Goal: Information Seeking & Learning: Learn about a topic

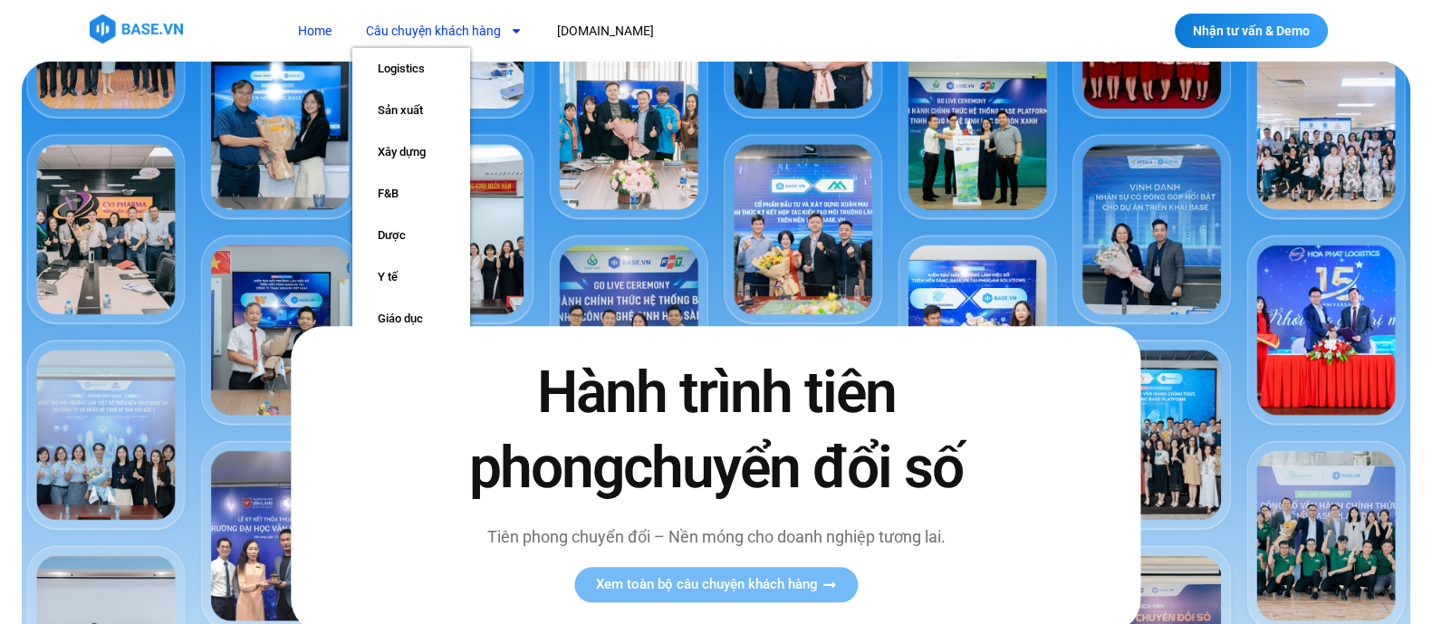
click at [440, 38] on link "Câu chuyện khách hàng" at bounding box center [444, 31] width 184 height 34
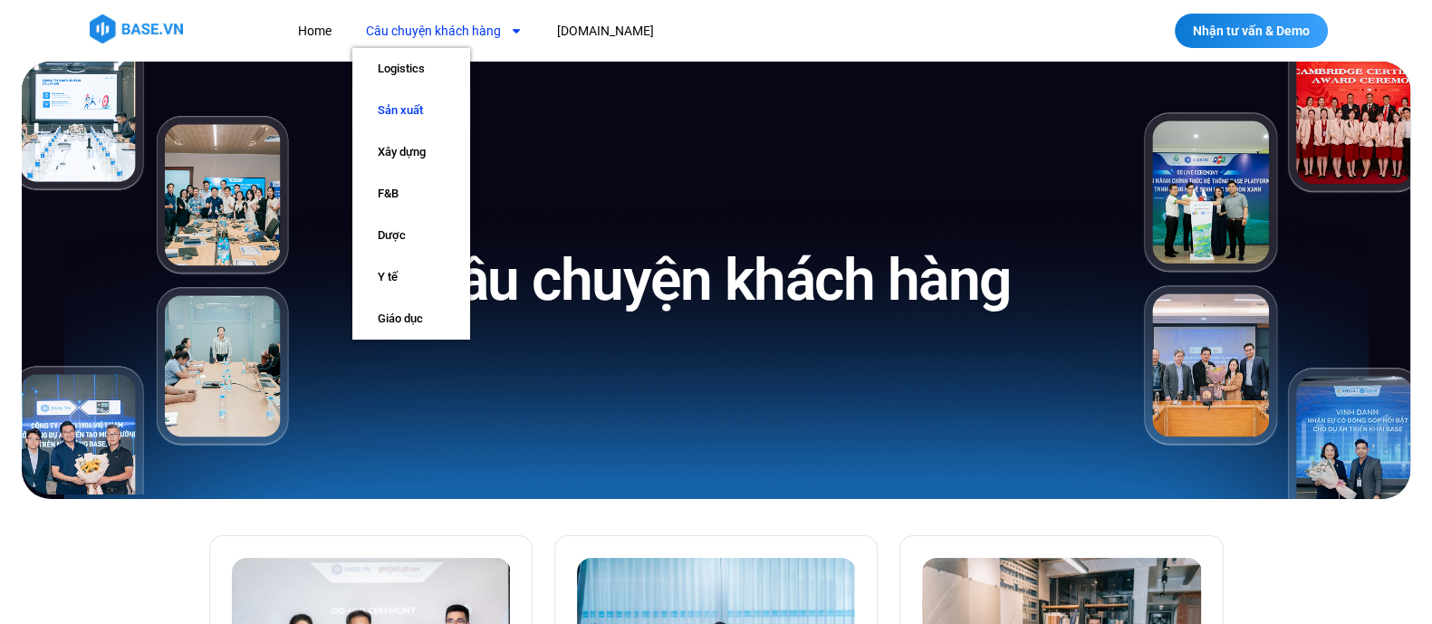
click at [407, 111] on link "Sản xuất" at bounding box center [411, 111] width 118 height 42
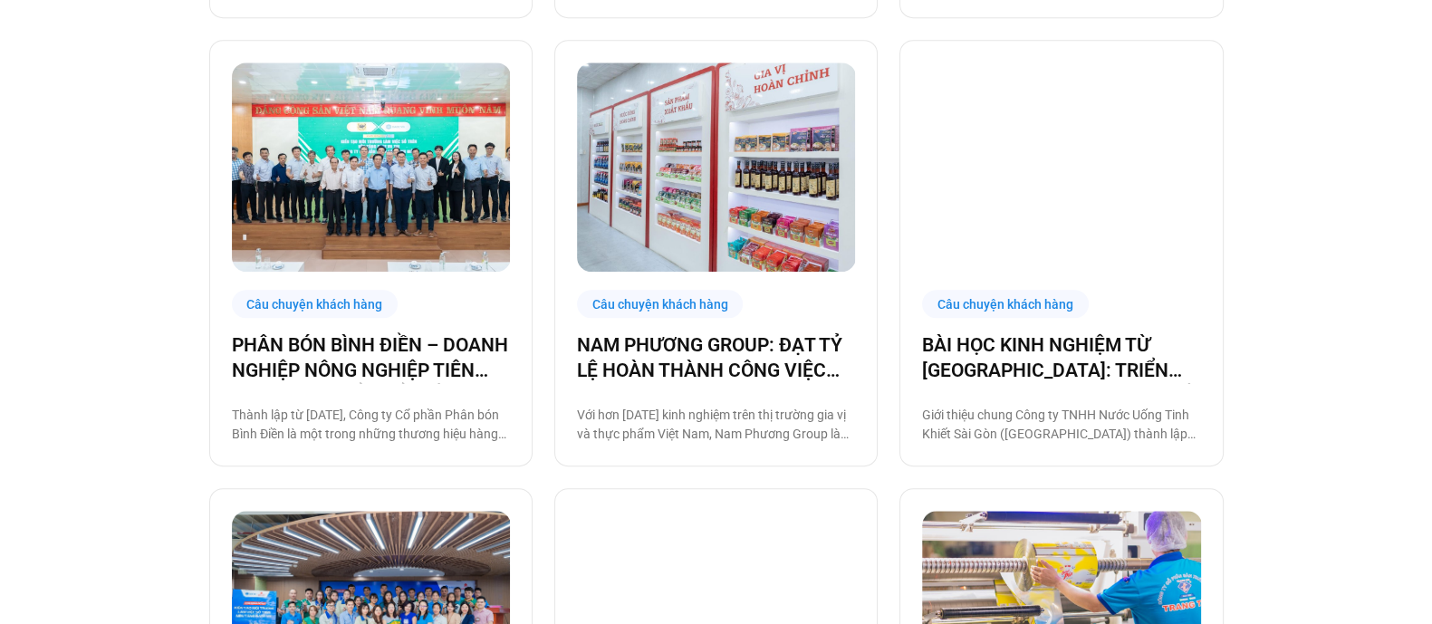
scroll to position [1458, 0]
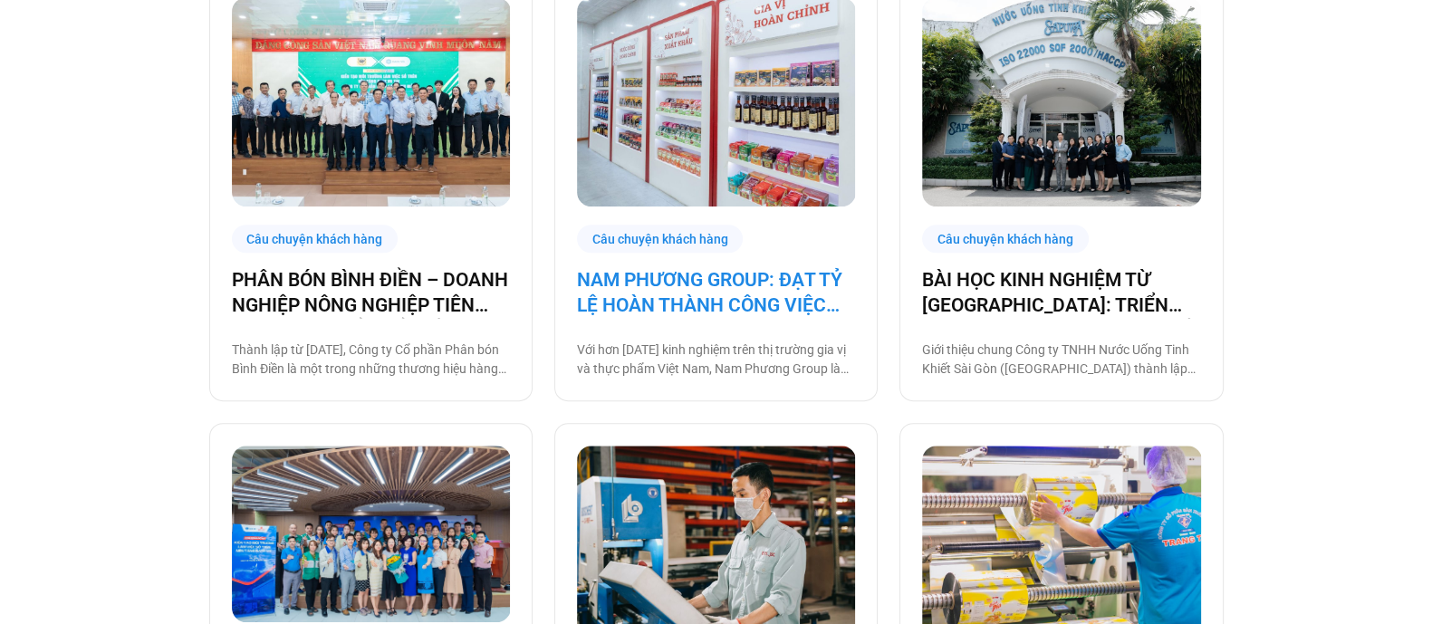
click at [658, 294] on link "NAM PHƯƠNG GROUP: ĐẠT TỶ LỆ HOÀN THÀNH CÔNG VIỆC ĐÚNG HẠN TỚI 93% NHỜ BASE PLAT…" at bounding box center [716, 292] width 278 height 51
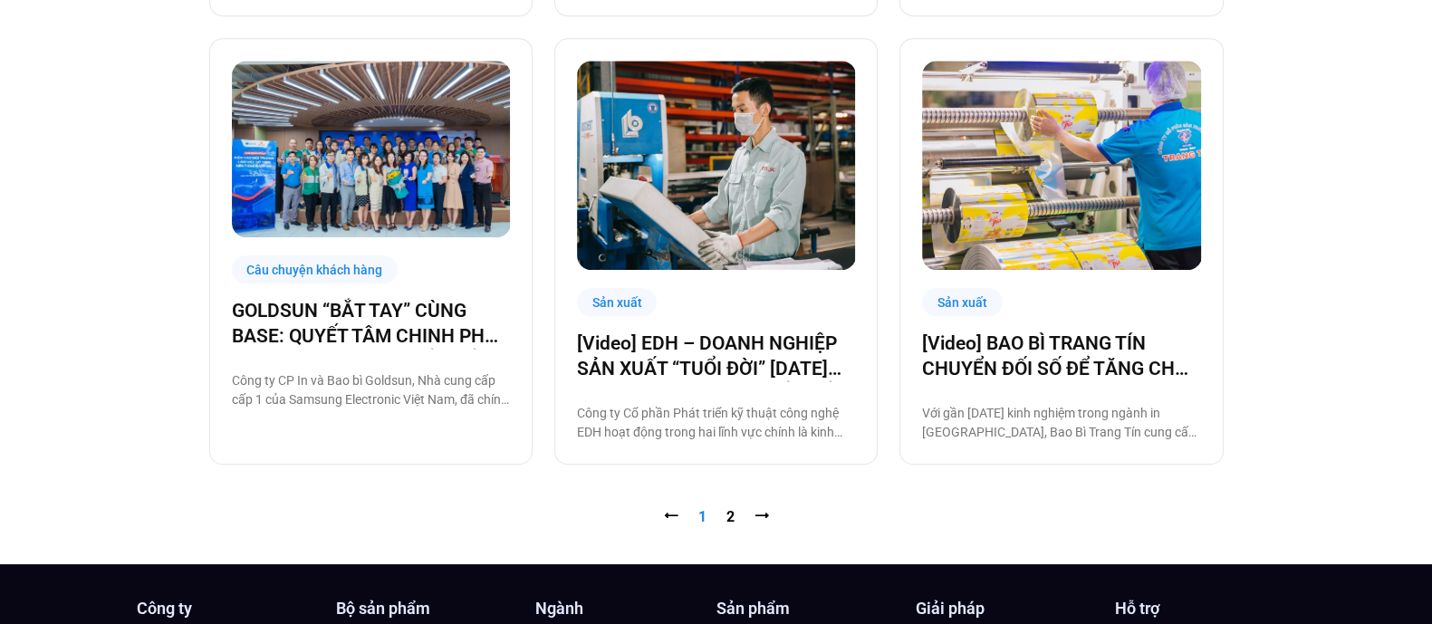
scroll to position [1844, 0]
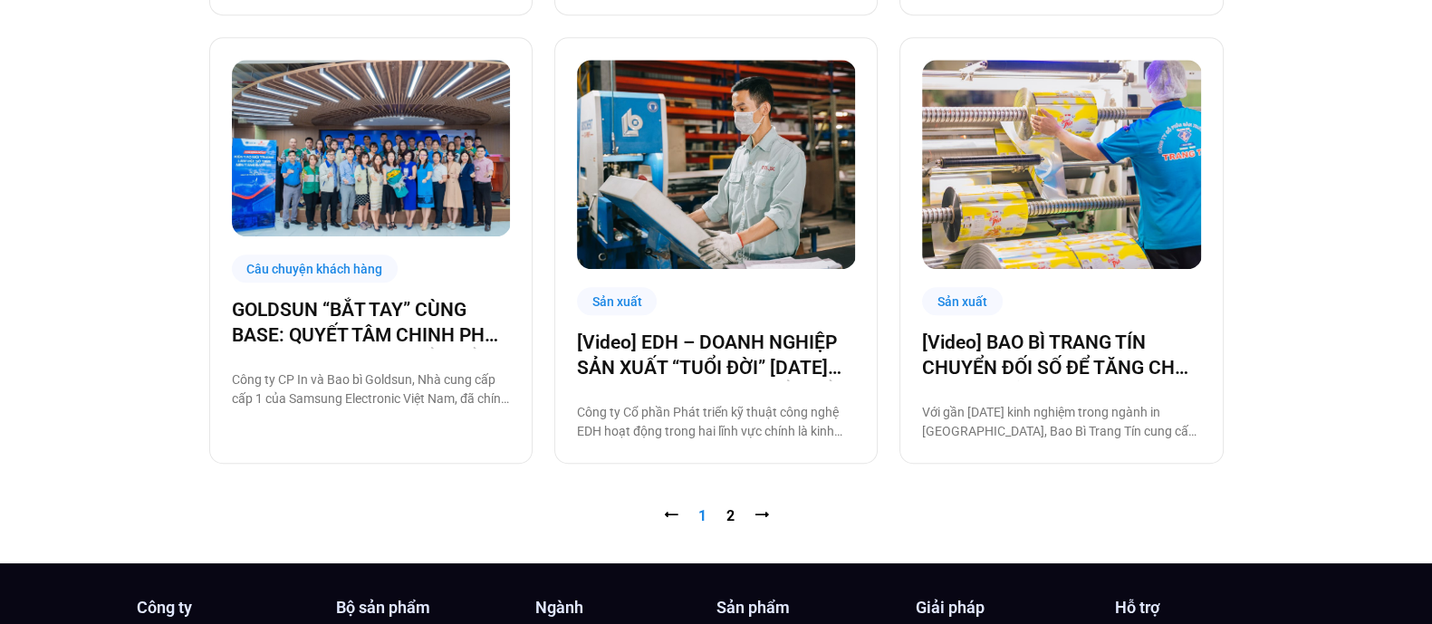
click at [721, 515] on nav "⭠ Trang 1 Trang 2 ⭢" at bounding box center [716, 517] width 1015 height 22
click at [729, 514] on link "Trang 2" at bounding box center [731, 515] width 8 height 17
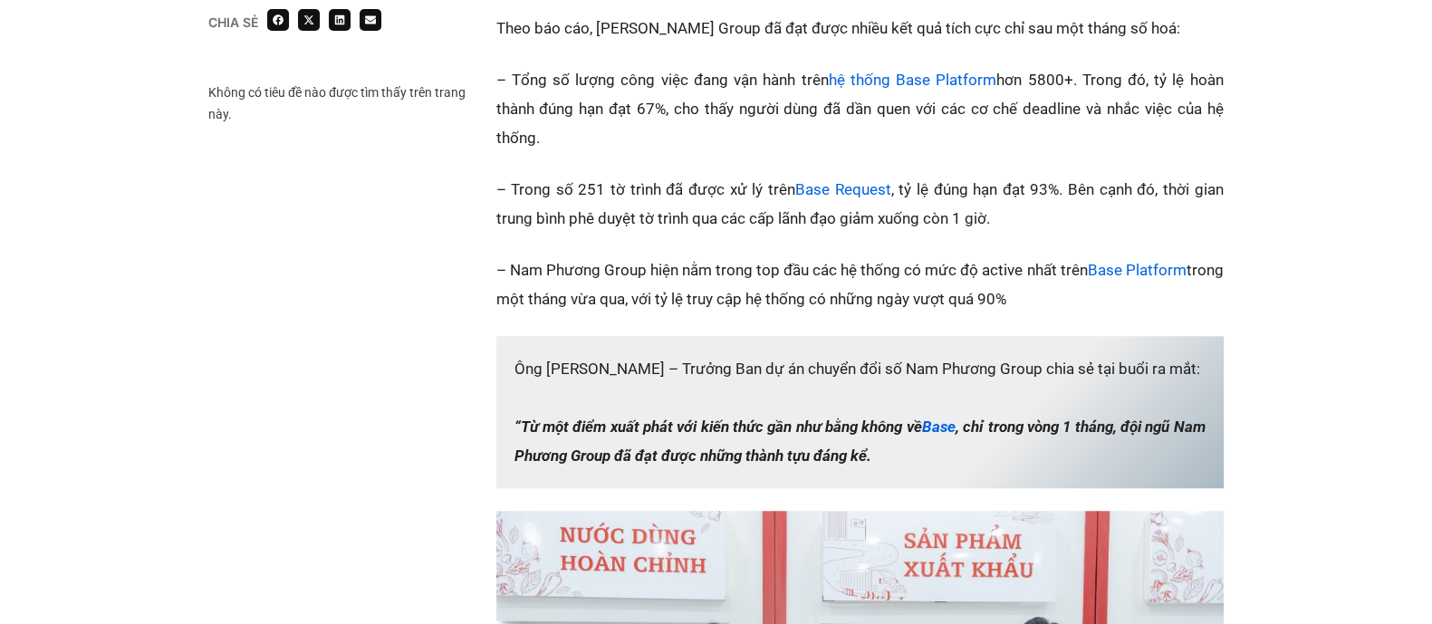
scroll to position [1863, 0]
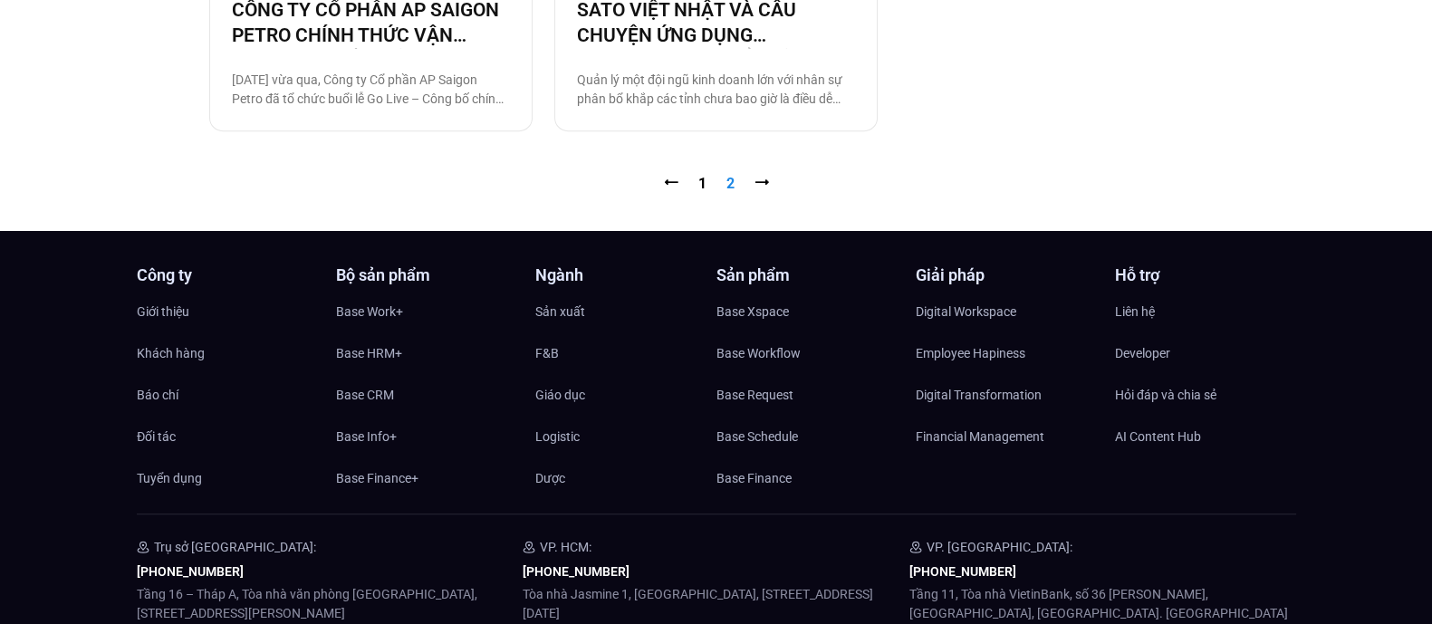
scroll to position [1725, 0]
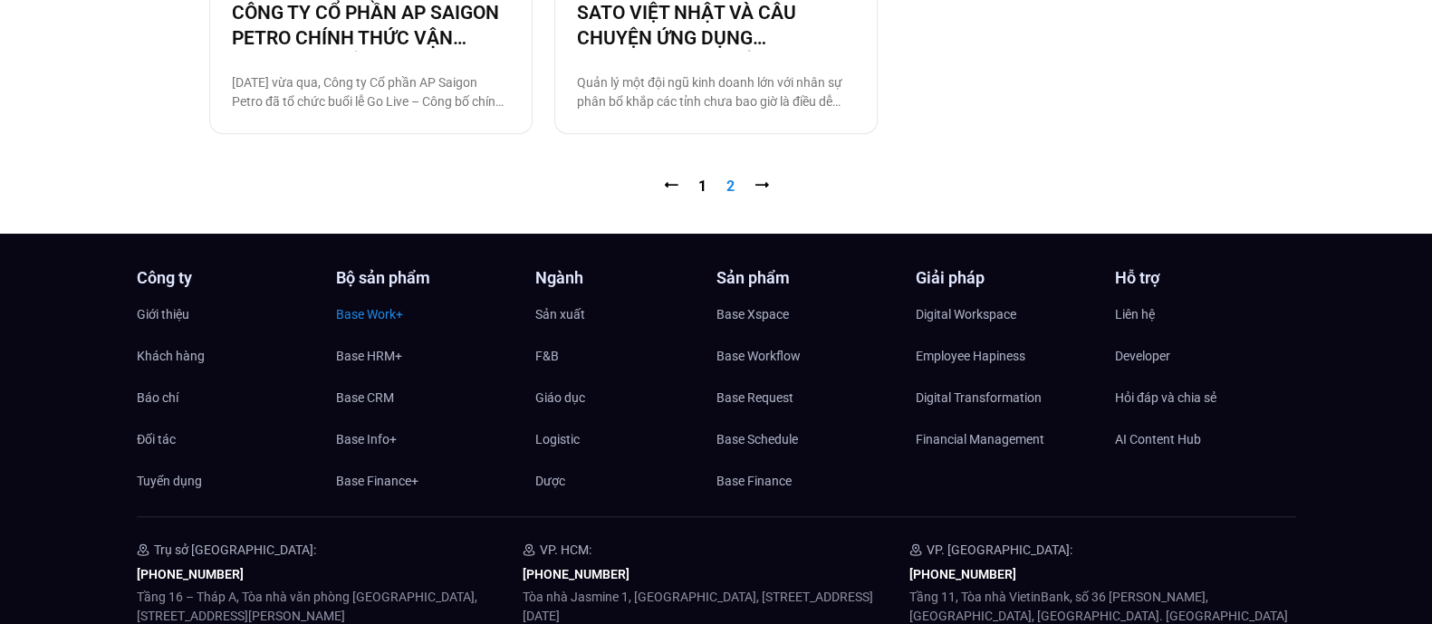
click at [378, 318] on span "Base Work+" at bounding box center [369, 314] width 67 height 27
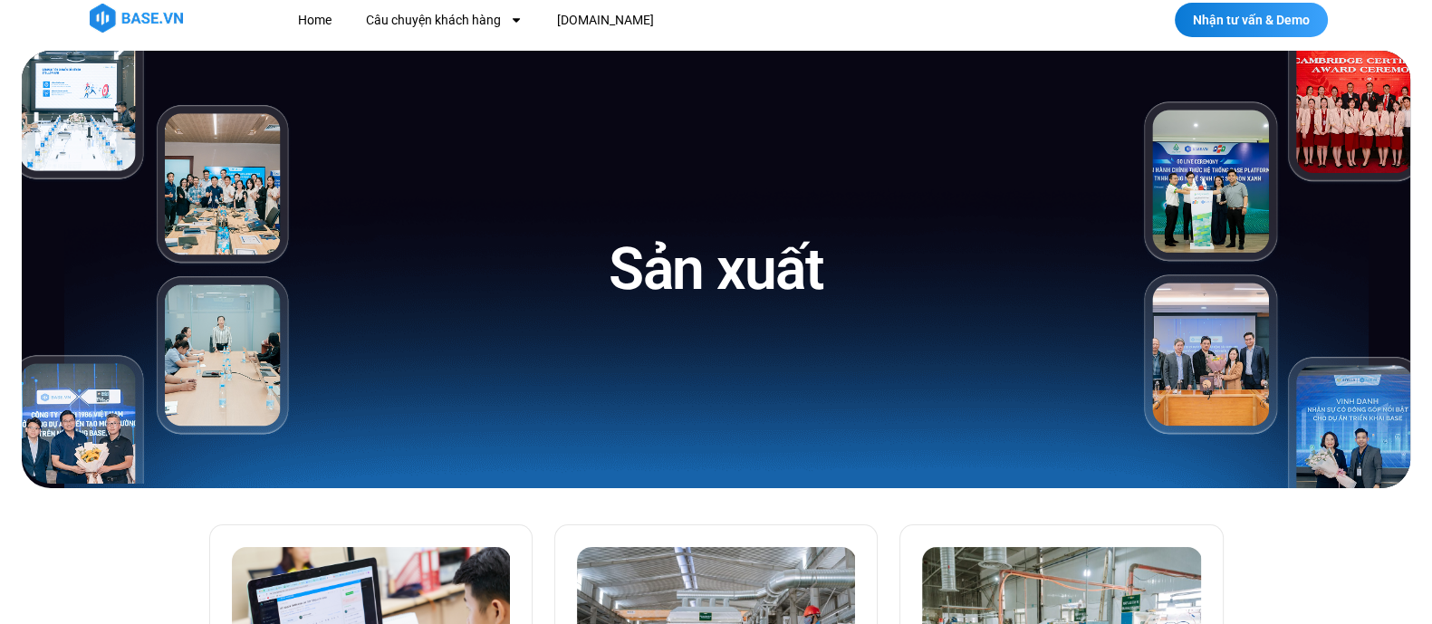
scroll to position [0, 0]
